Goal: Navigation & Orientation: Go to known website

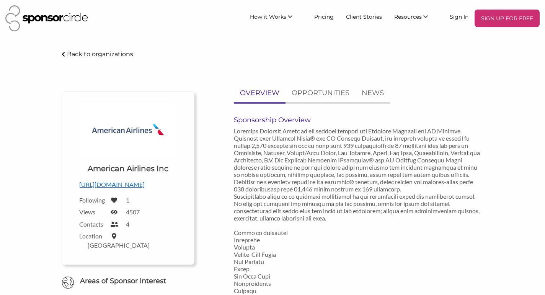
click at [66, 21] on img at bounding box center [46, 18] width 83 height 26
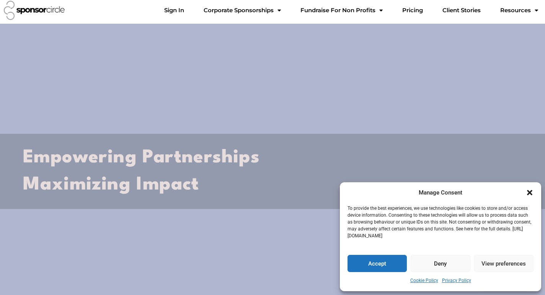
scroll to position [125, 0]
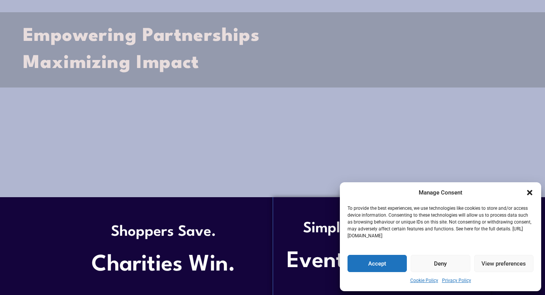
click at [531, 188] on div "Manage Consent" at bounding box center [440, 193] width 186 height 10
click at [530, 190] on icon "Close dialogue" at bounding box center [530, 193] width 8 height 8
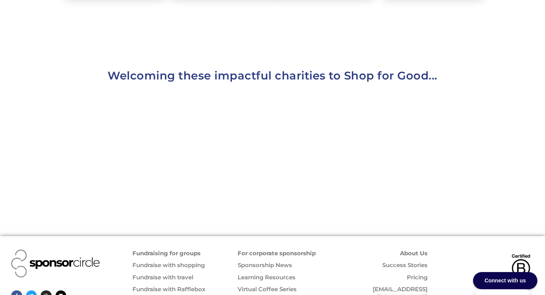
scroll to position [813, 0]
